Goal: Information Seeking & Learning: Learn about a topic

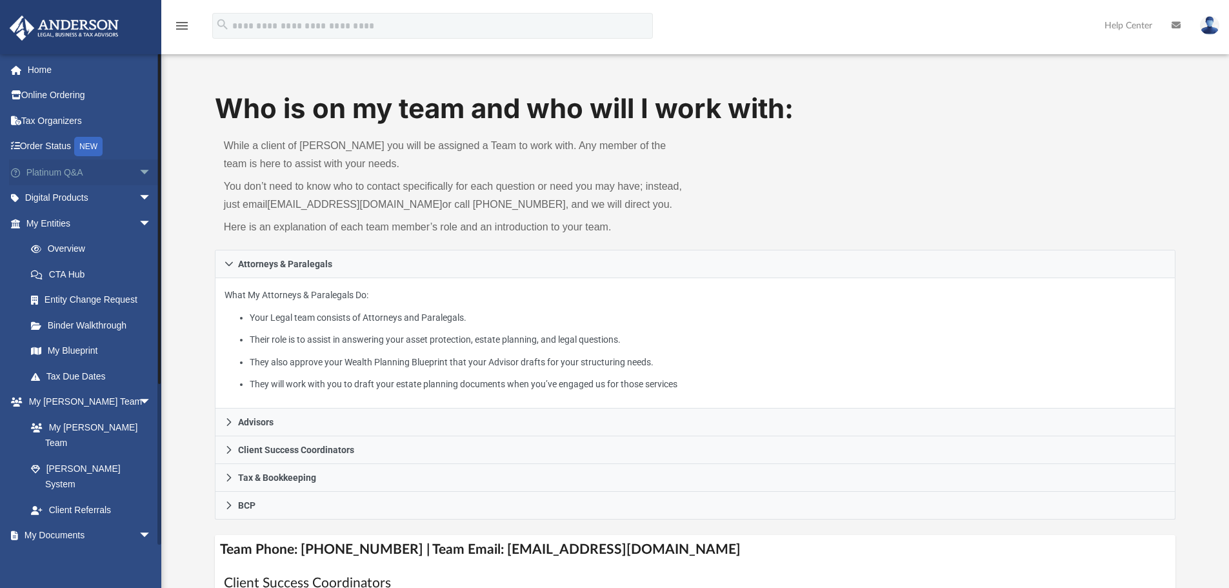
click at [45, 169] on link "Platinum Q&A arrow_drop_down" at bounding box center [90, 172] width 162 height 26
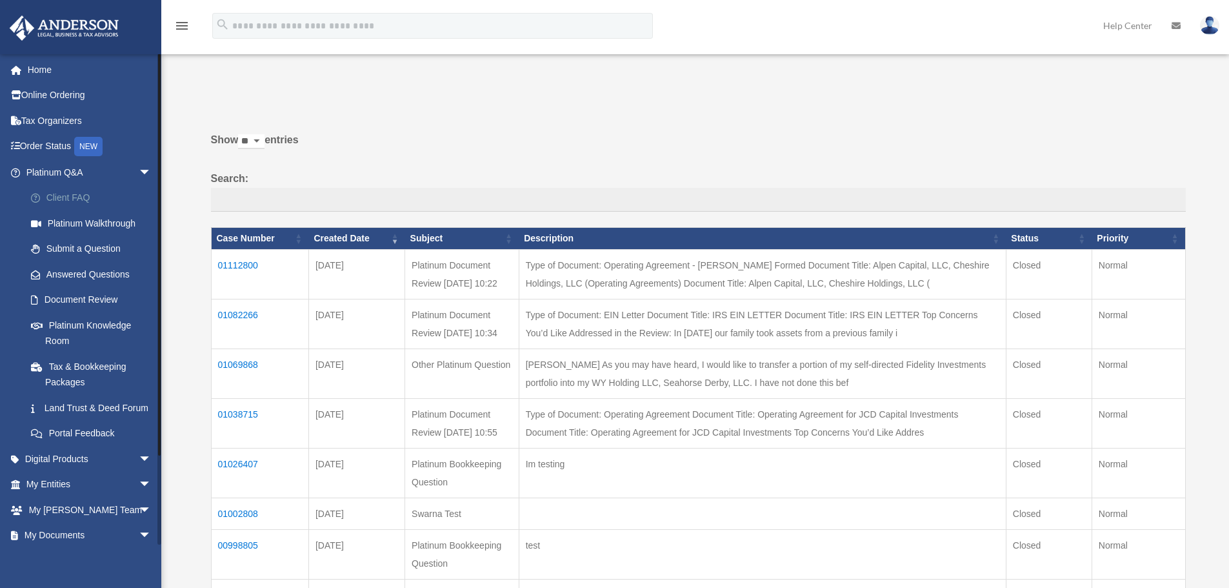
click at [63, 196] on link "Client FAQ" at bounding box center [94, 198] width 153 height 26
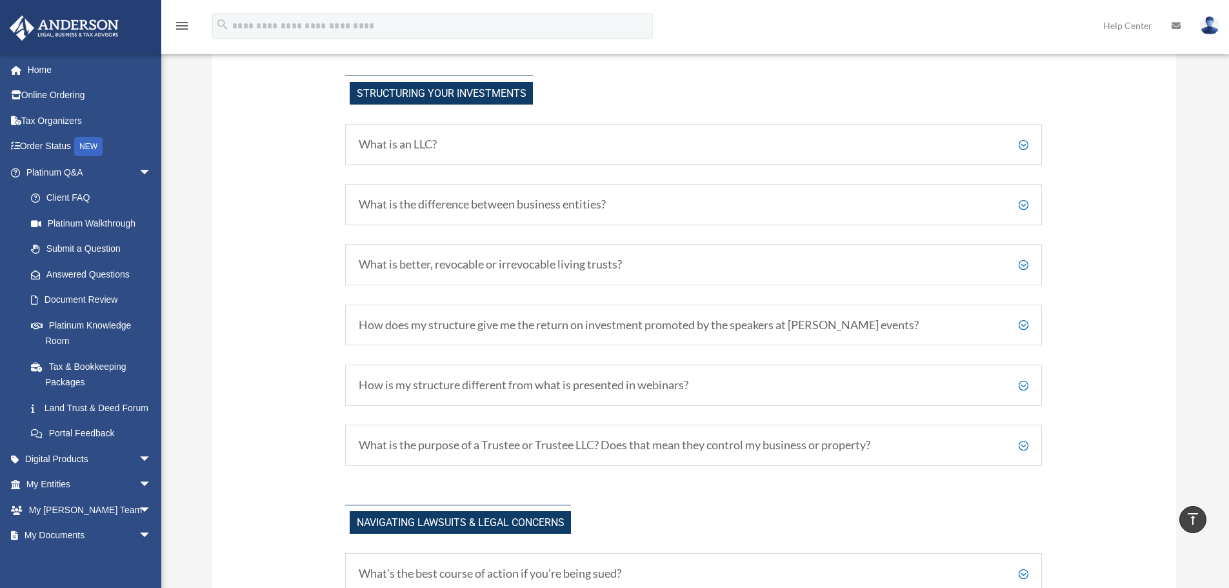
scroll to position [710, 0]
click at [1013, 263] on h5 "What is better, revocable or irrevocable living trusts?" at bounding box center [694, 264] width 670 height 14
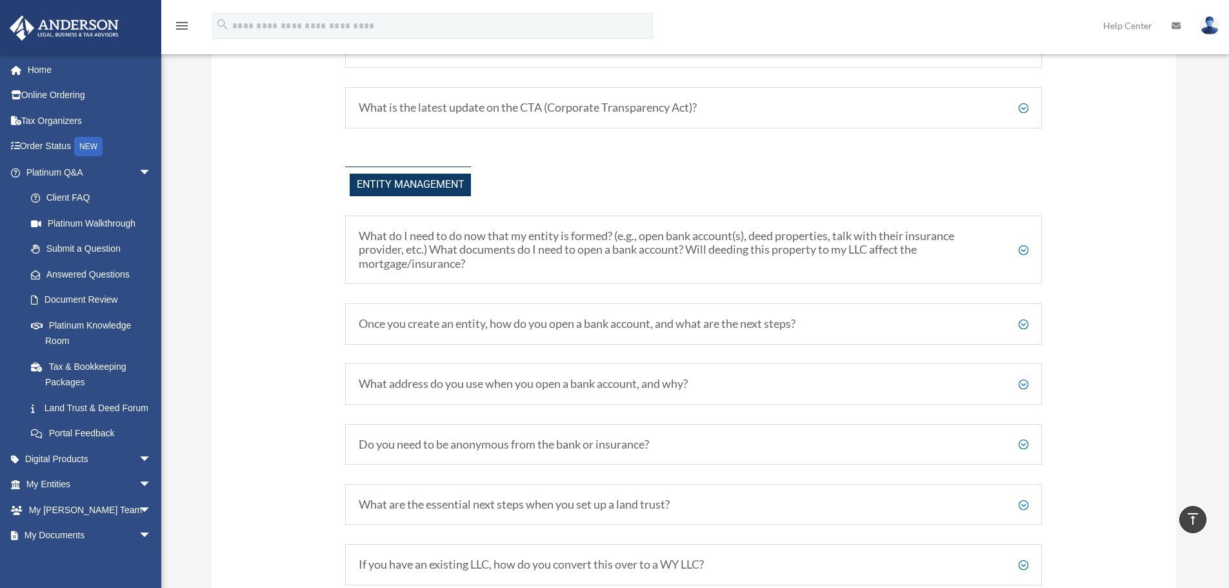
scroll to position [1355, 0]
